Goal: Transaction & Acquisition: Purchase product/service

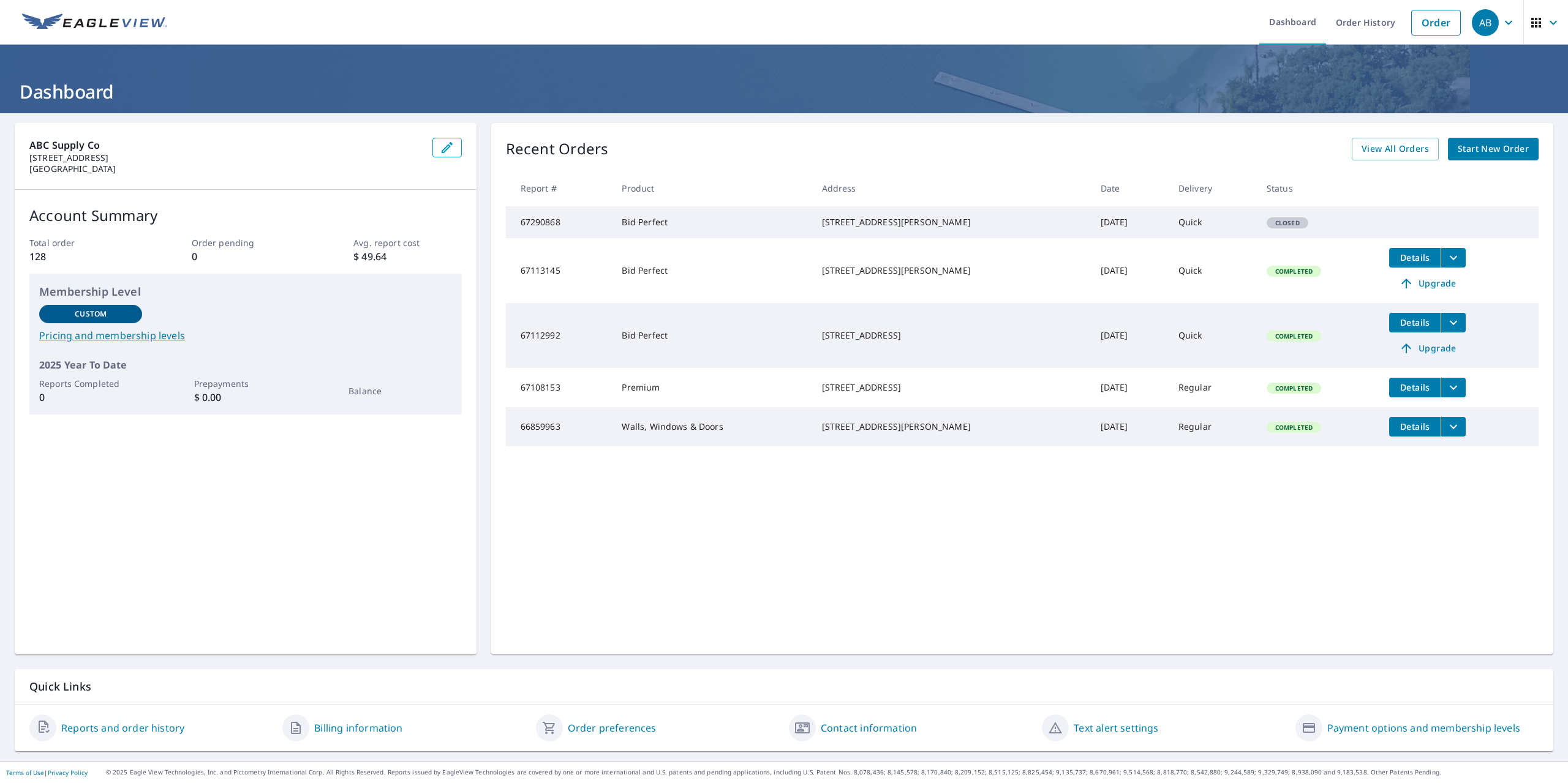
click at [1473, 149] on span "Start New Order" at bounding box center [1493, 149] width 71 height 15
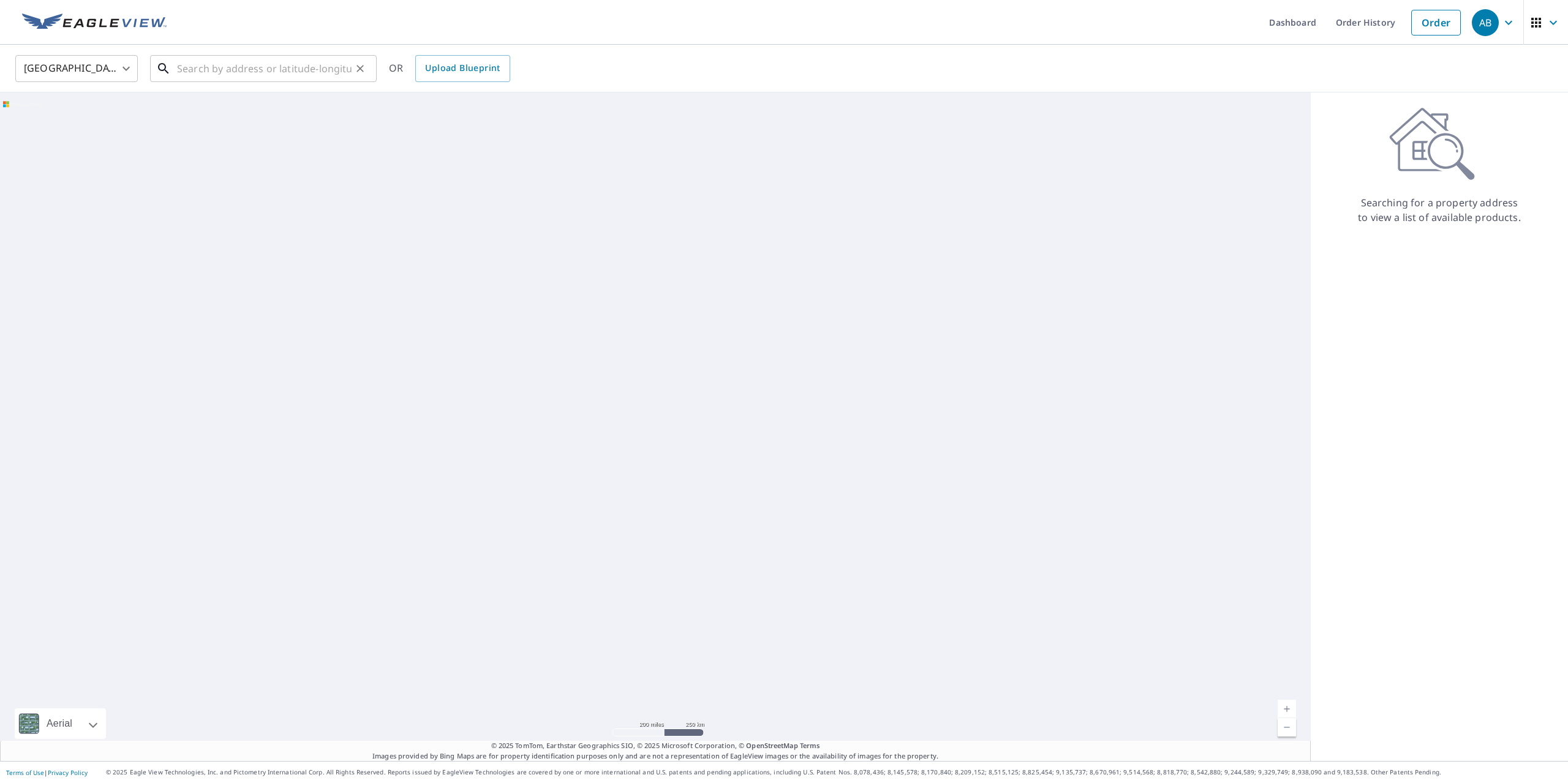
click at [228, 62] on input "text" at bounding box center [264, 68] width 174 height 34
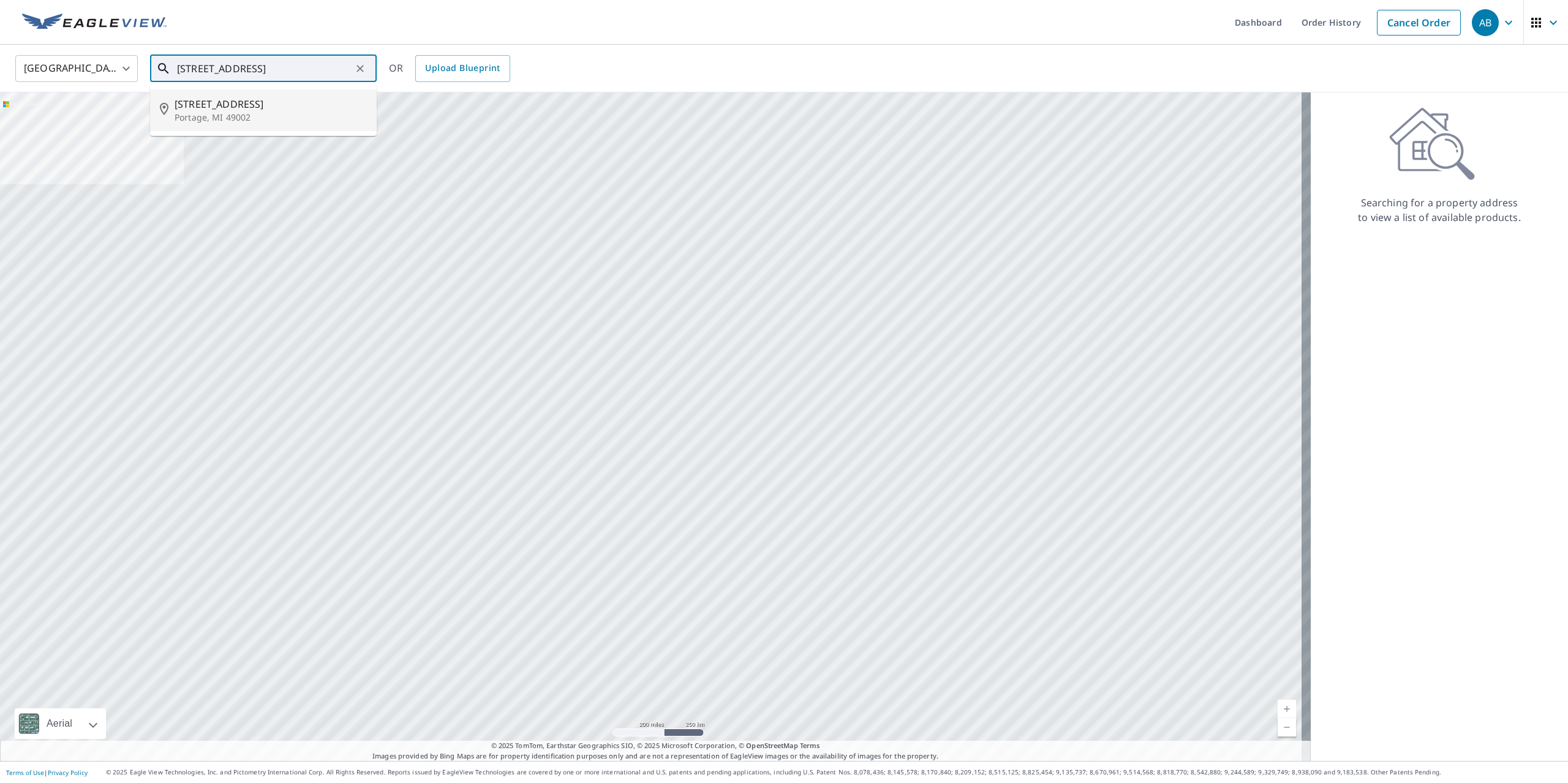
click at [237, 109] on span "[STREET_ADDRESS]" at bounding box center [270, 104] width 192 height 15
type input "[STREET_ADDRESS][PERSON_NAME]"
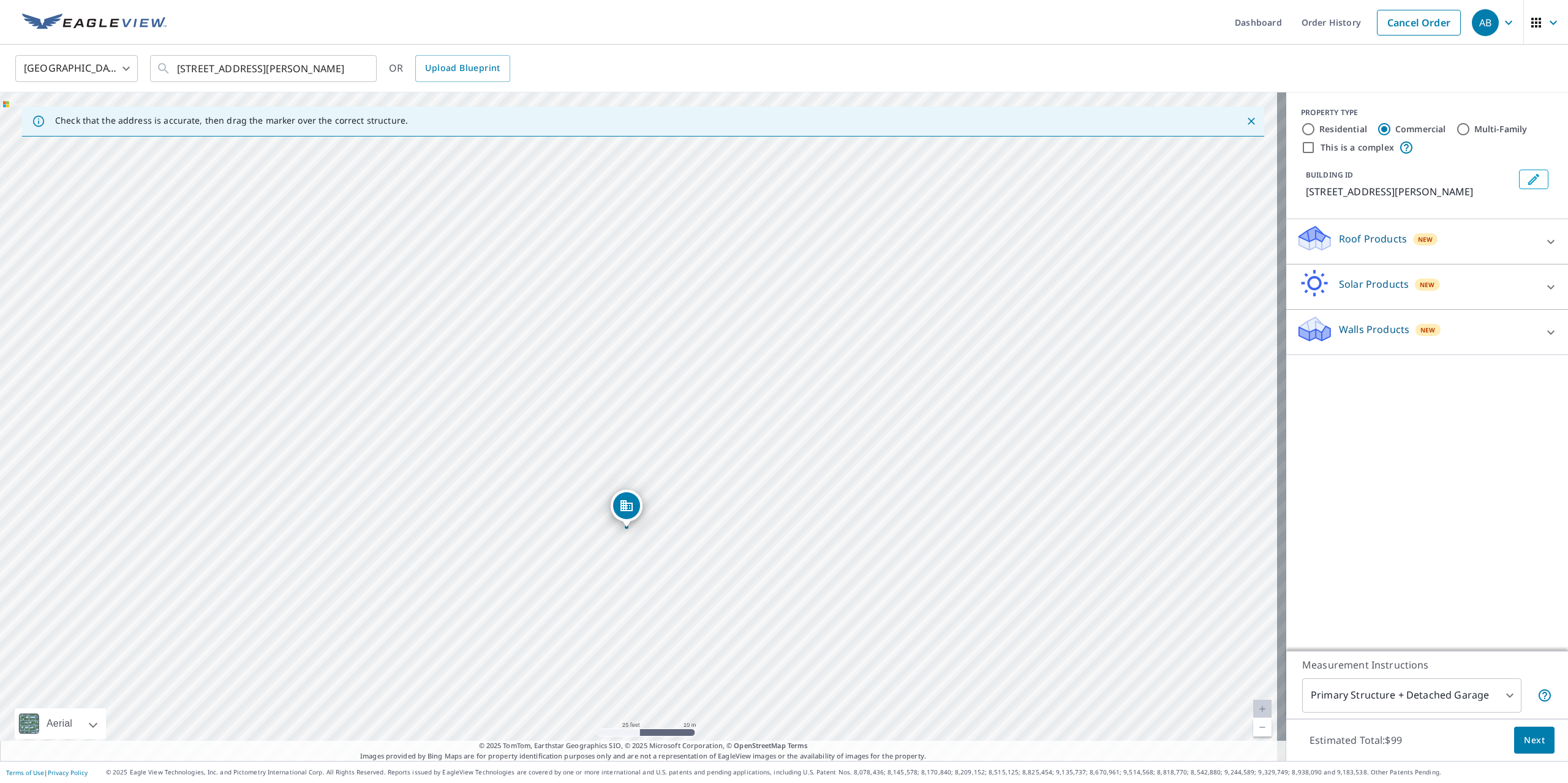
drag, startPoint x: 620, startPoint y: 433, endPoint x: 637, endPoint y: 542, distance: 110.3
click at [637, 542] on div "[STREET_ADDRESS][PERSON_NAME]" at bounding box center [643, 427] width 1286 height 669
drag, startPoint x: 618, startPoint y: 434, endPoint x: 643, endPoint y: 501, distance: 71.5
click at [643, 501] on div "[STREET_ADDRESS][PERSON_NAME]" at bounding box center [643, 427] width 1286 height 669
click at [665, 518] on div "[STREET_ADDRESS][PERSON_NAME]" at bounding box center [643, 427] width 1286 height 669
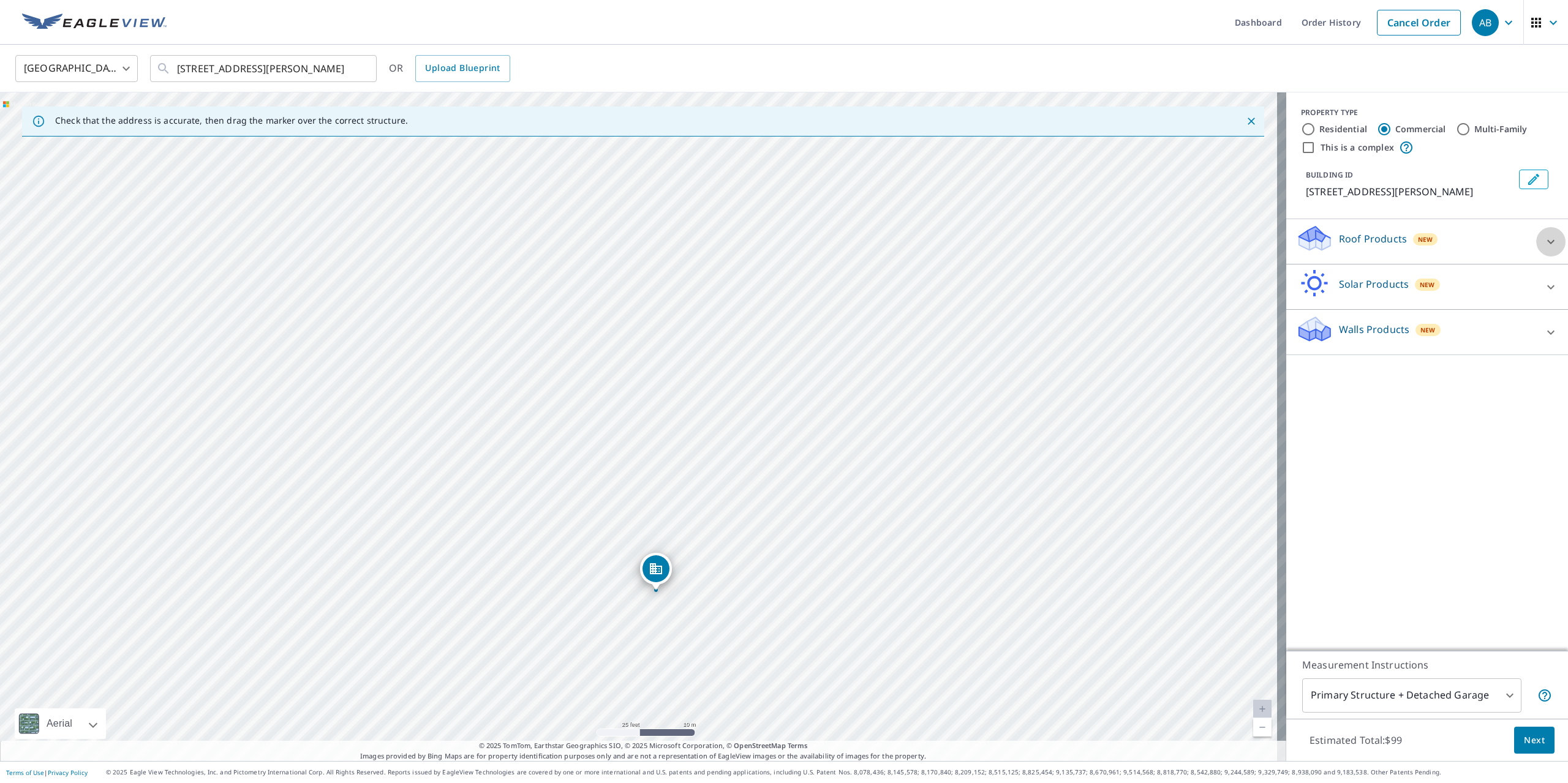
click at [1543, 237] on icon at bounding box center [1551, 242] width 15 height 15
click at [1301, 129] on input "Residential" at bounding box center [1308, 129] width 15 height 15
radio input "true"
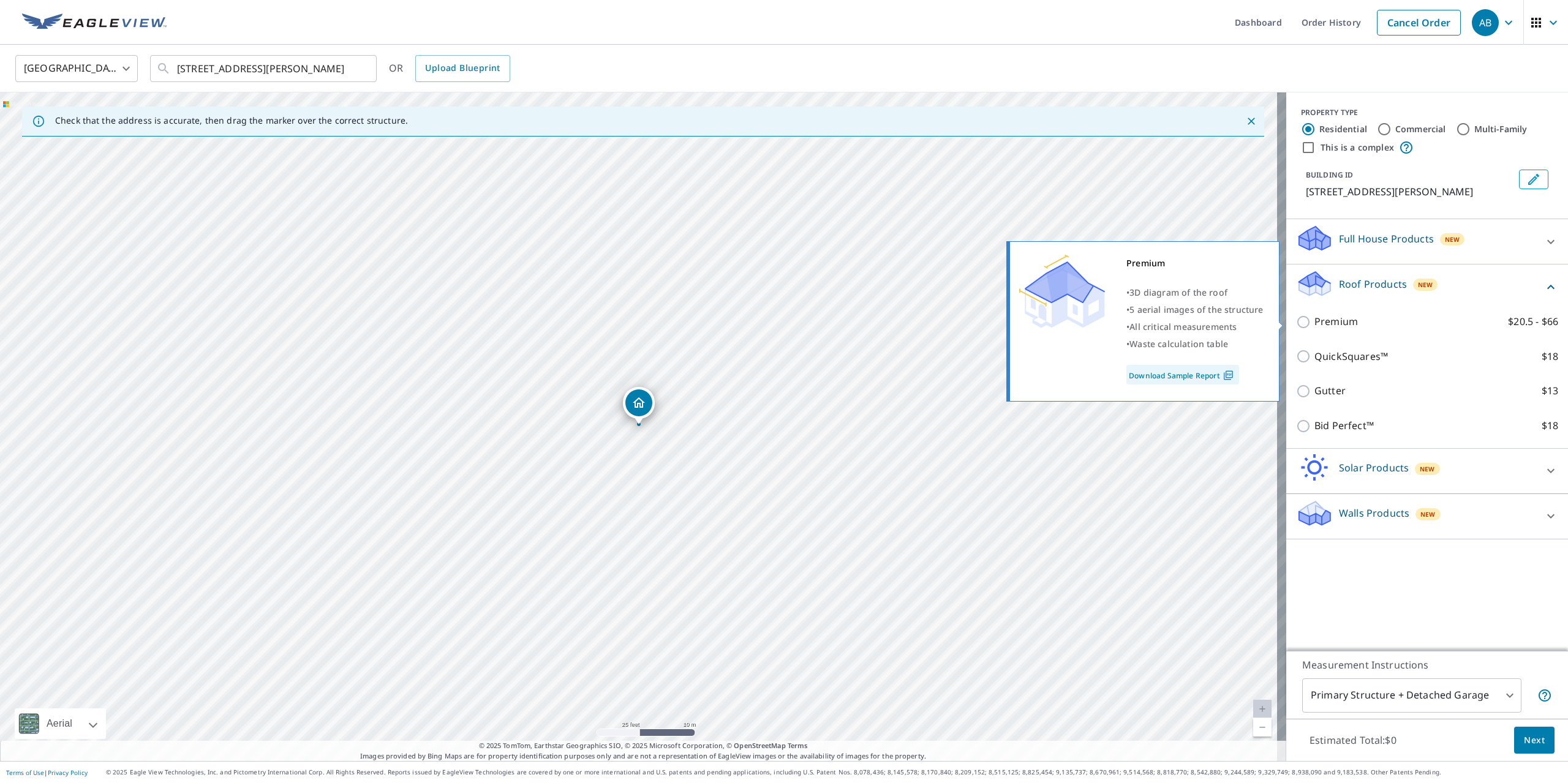
click at [1296, 320] on input "Premium $20.5 - $66" at bounding box center [1305, 322] width 19 height 15
checkbox input "true"
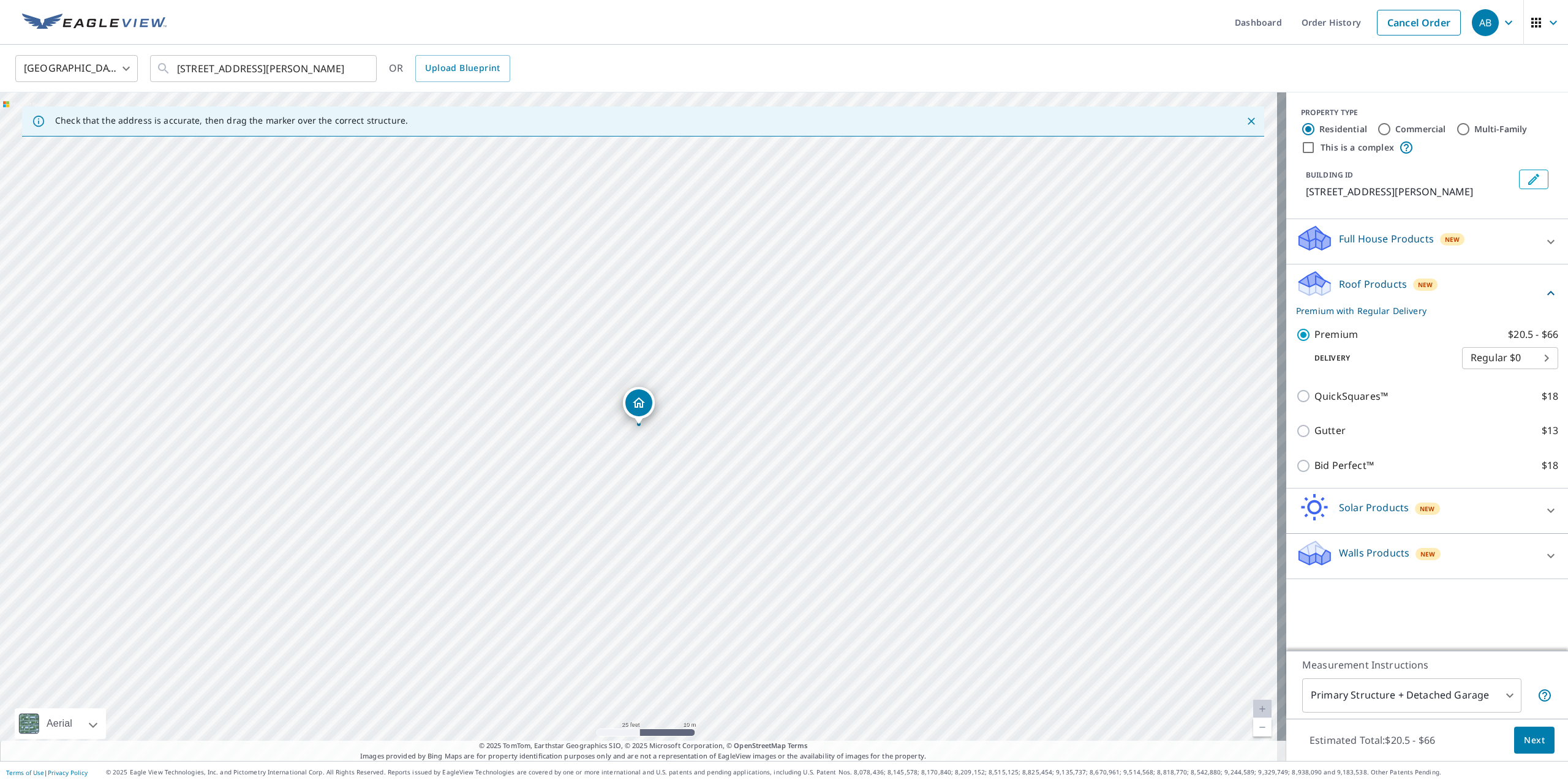
click at [1525, 740] on span "Next" at bounding box center [1535, 740] width 21 height 15
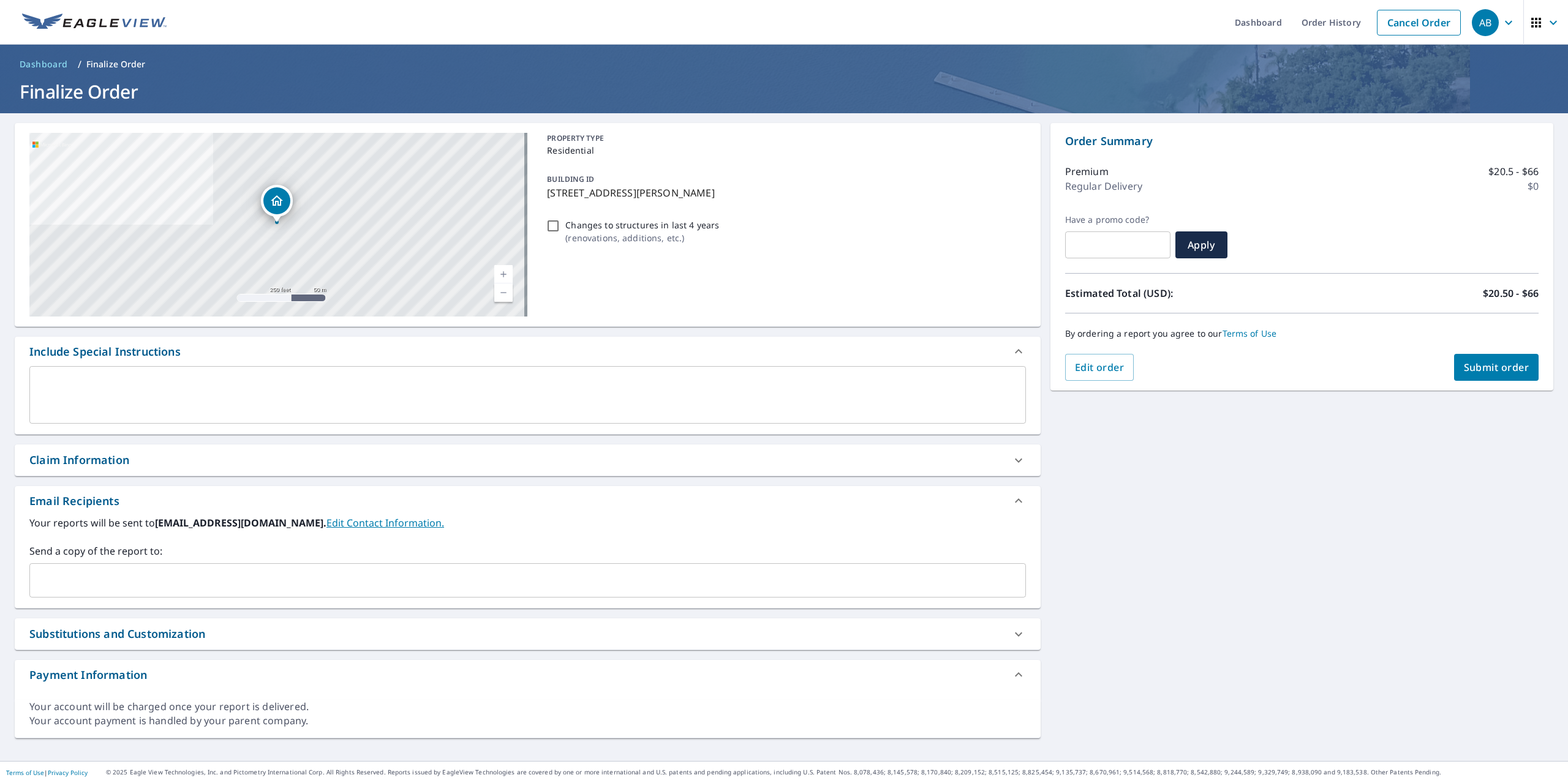
click at [1493, 371] on span "Submit order" at bounding box center [1497, 367] width 66 height 14
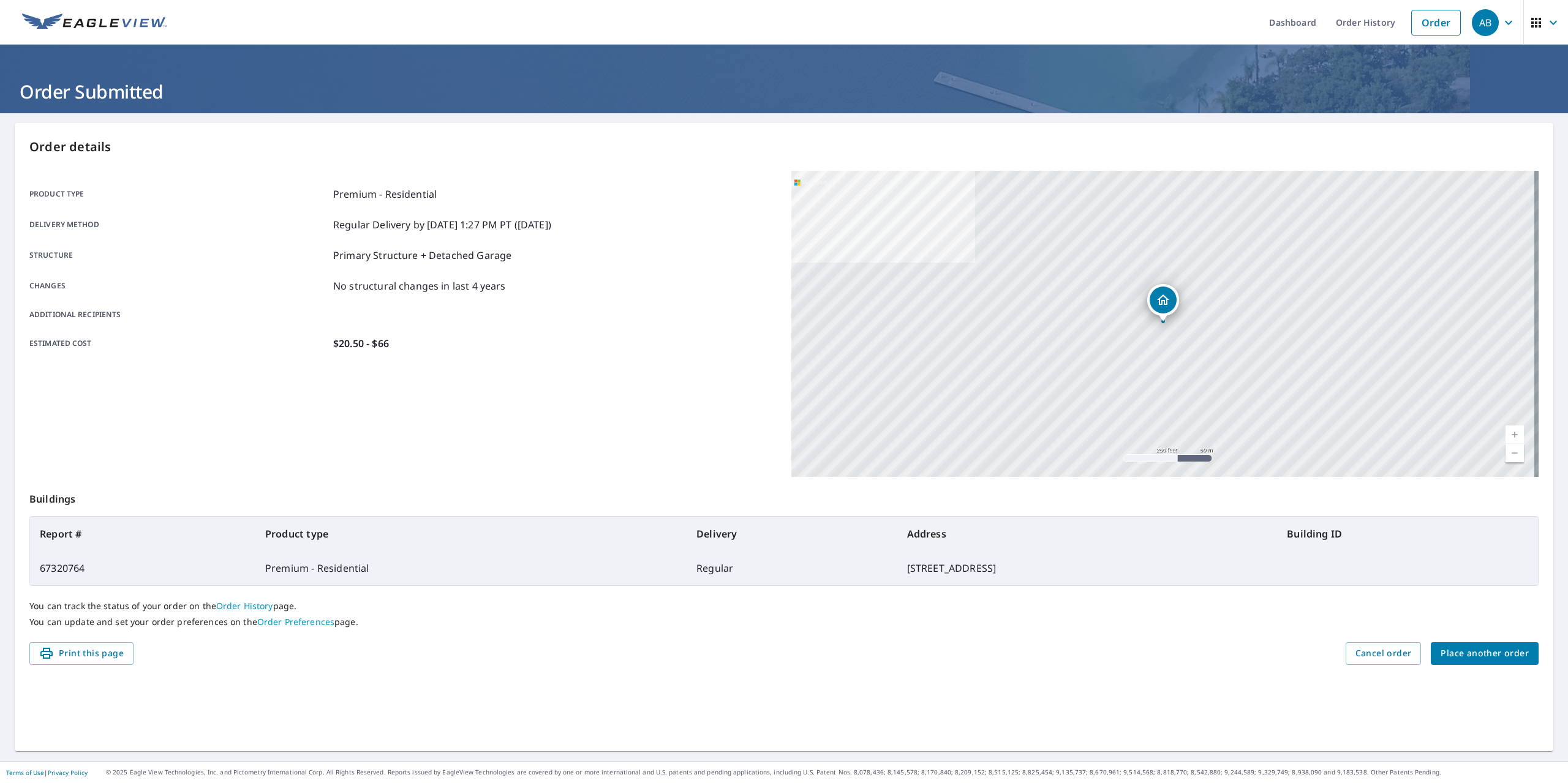
click at [265, 607] on link "Order History" at bounding box center [245, 606] width 57 height 12
